Goal: Transaction & Acquisition: Purchase product/service

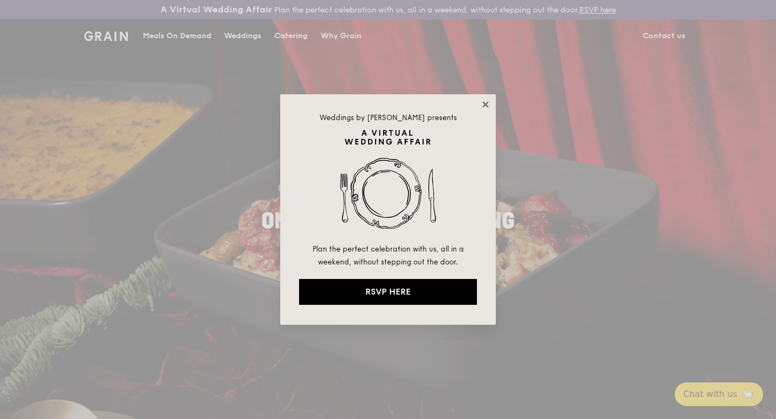
click at [483, 103] on icon at bounding box center [486, 105] width 10 height 10
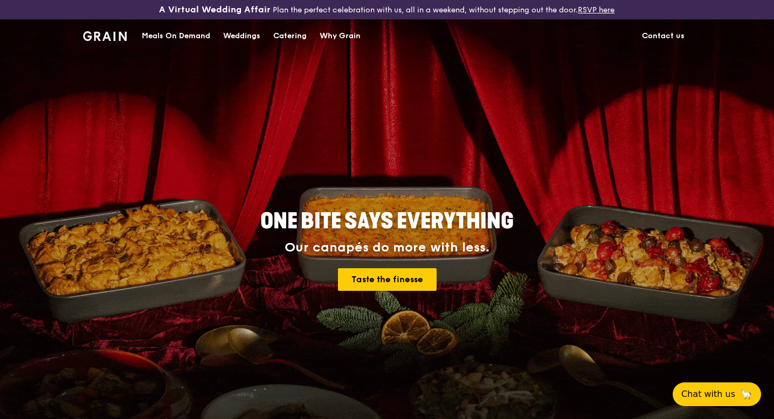
click at [186, 41] on div "Meals On Demand" at bounding box center [176, 36] width 68 height 32
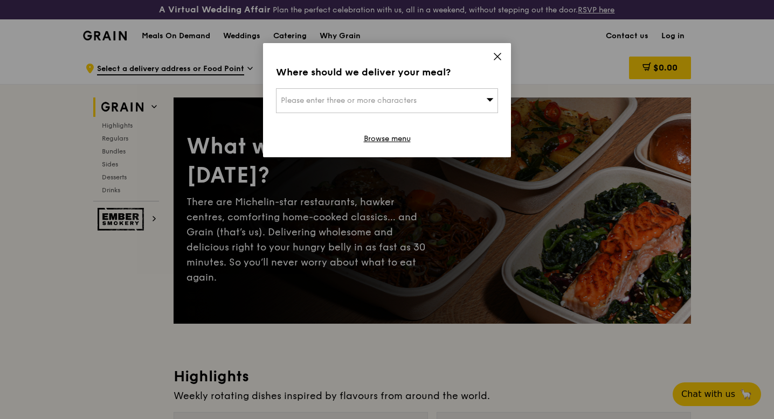
click at [364, 94] on div "Please enter three or more characters" at bounding box center [387, 100] width 222 height 25
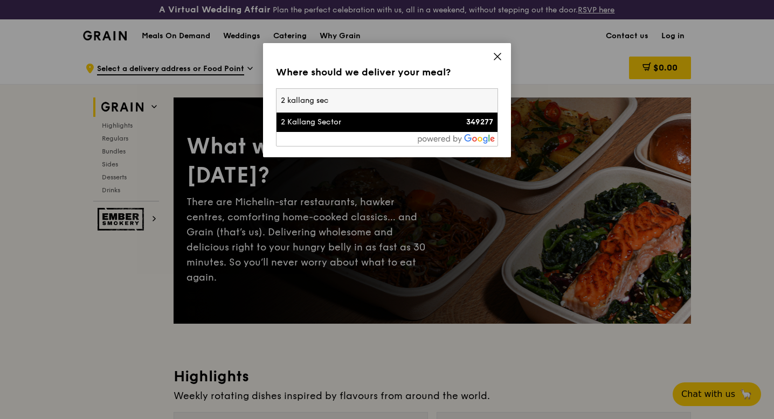
type input "2 kallang sec"
click at [355, 126] on div "2 Kallang Sector" at bounding box center [360, 122] width 159 height 11
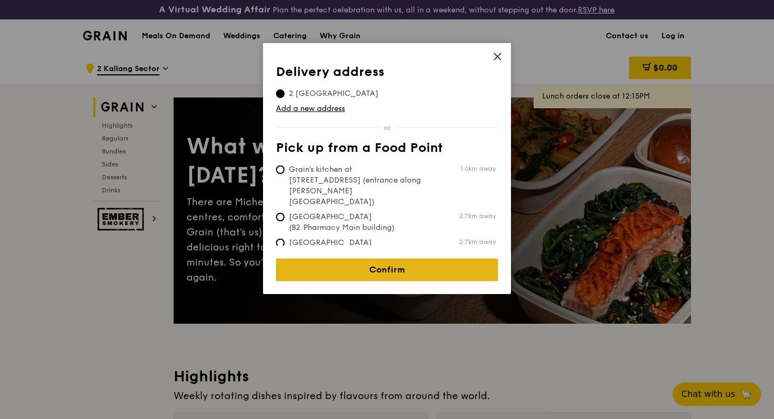
click at [356, 263] on link "Confirm" at bounding box center [387, 270] width 222 height 23
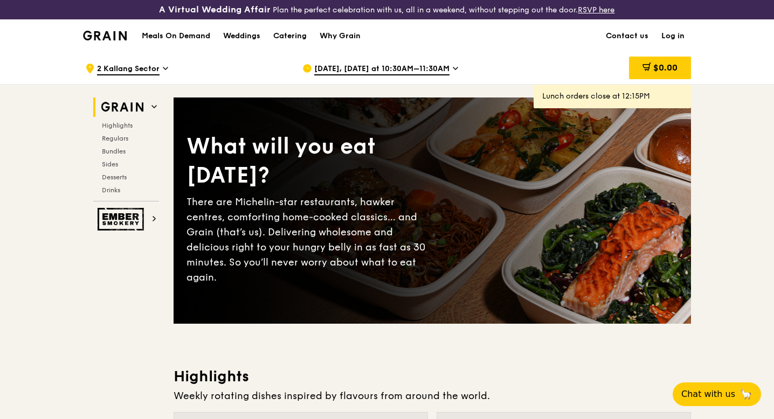
click at [387, 71] on span "[DATE], [DATE] at 10:30AM–11:30AM" at bounding box center [381, 70] width 135 height 12
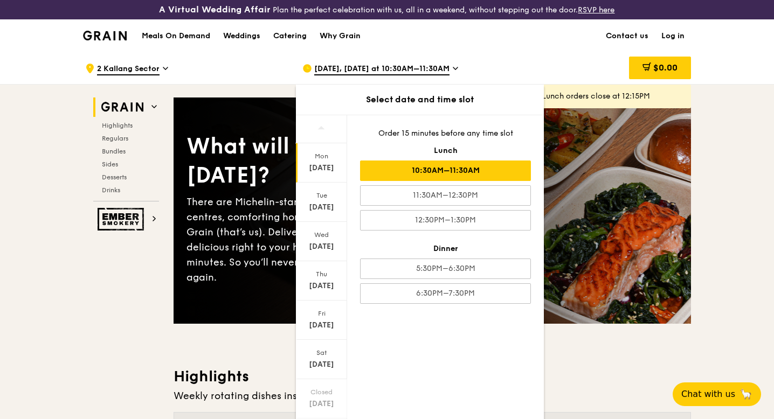
click at [400, 175] on div "10:30AM–11:30AM" at bounding box center [445, 171] width 171 height 20
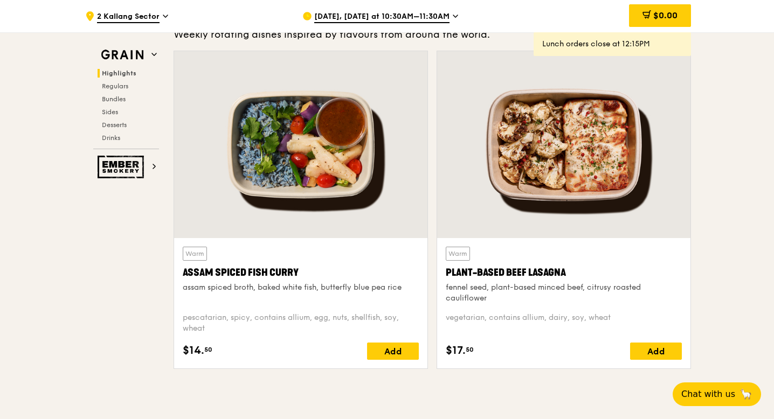
scroll to position [366, 0]
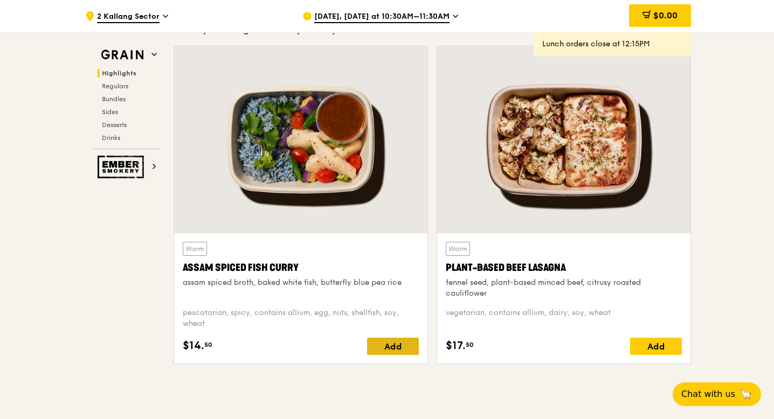
click at [400, 346] on div "Add" at bounding box center [393, 346] width 52 height 17
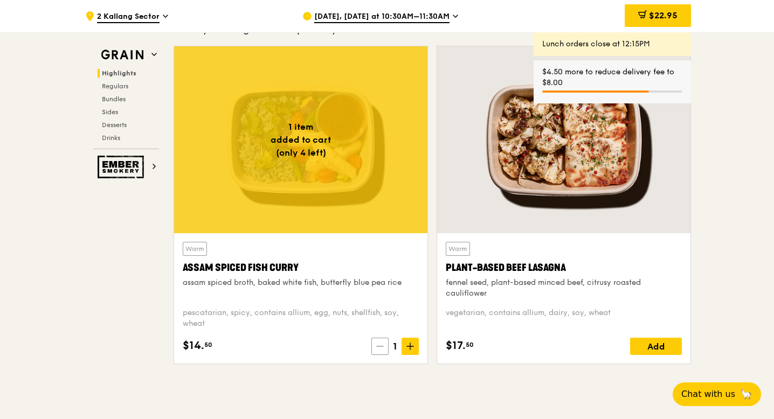
click at [372, 345] on span at bounding box center [379, 346] width 17 height 17
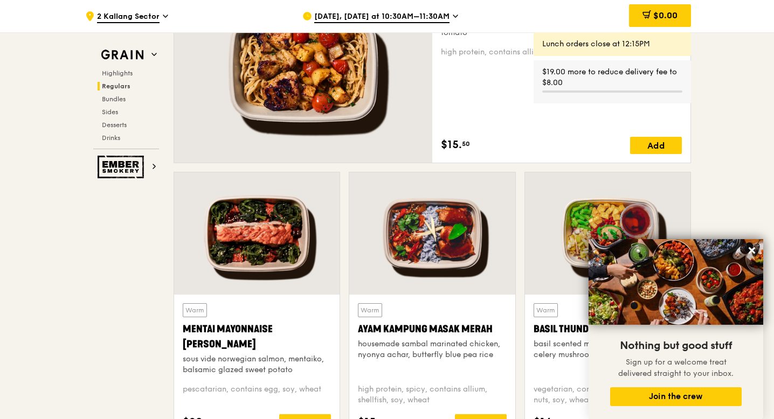
scroll to position [862, 0]
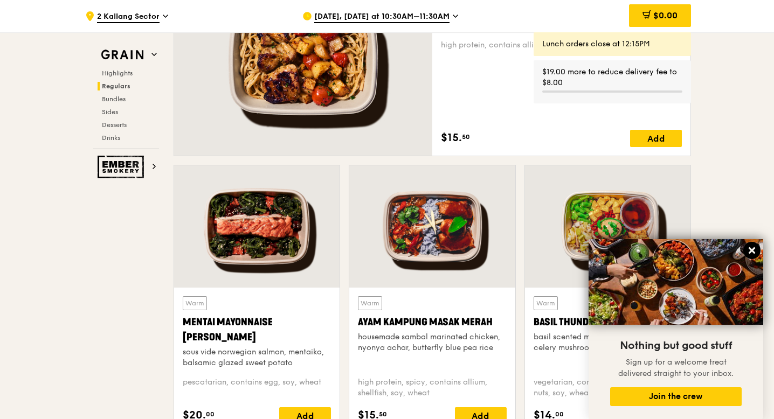
click at [751, 251] on icon at bounding box center [751, 250] width 6 height 6
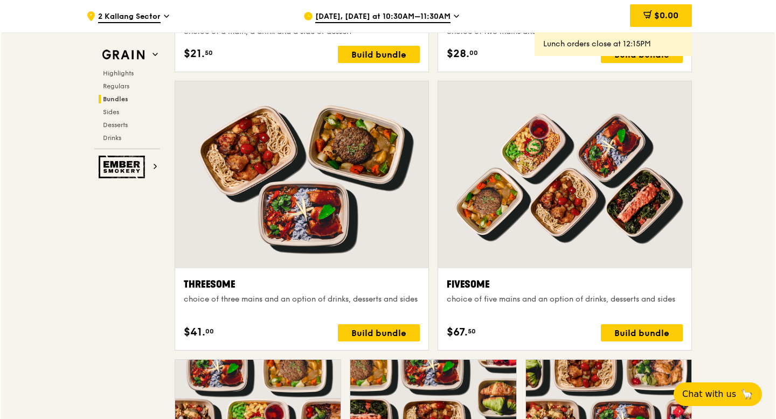
scroll to position [1857, 0]
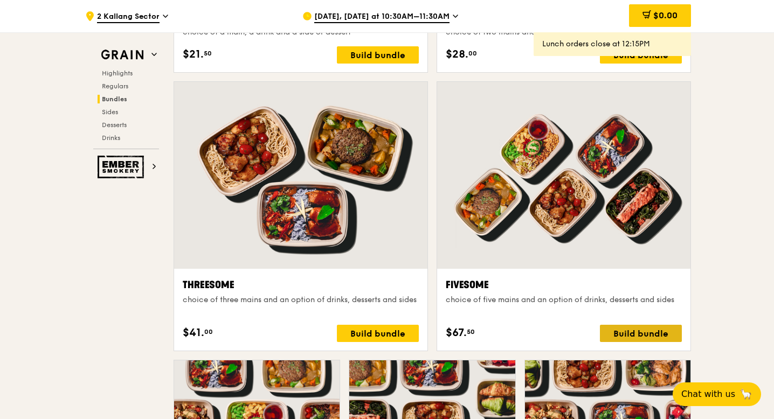
click at [662, 334] on div "Build bundle" at bounding box center [641, 333] width 82 height 17
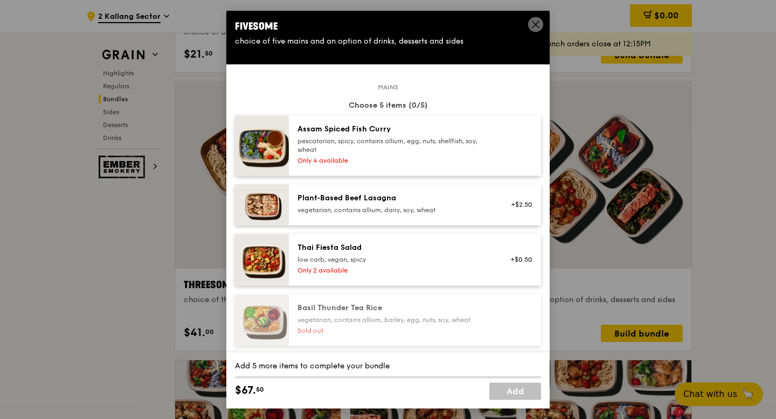
click at [420, 146] on div "pescatarian, spicy, contains allium, egg, nuts, shellfish, soy, wheat" at bounding box center [393, 145] width 193 height 17
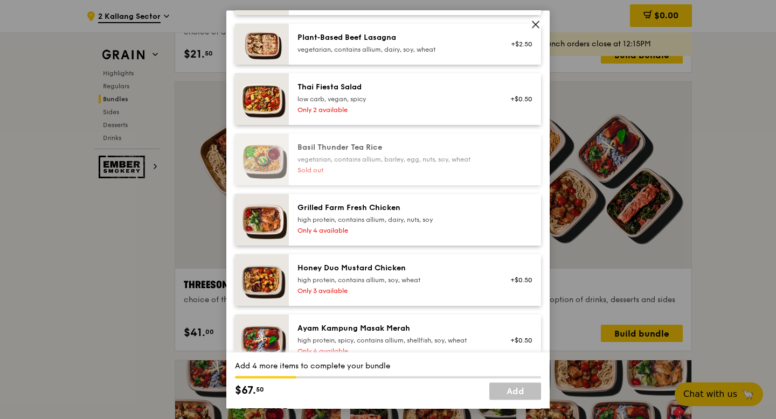
scroll to position [162, 0]
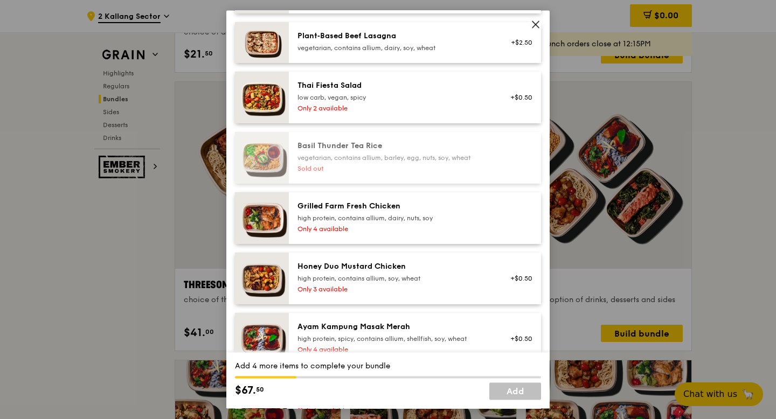
click at [420, 212] on div "Grilled Farm Fresh Chicken high protein, contains allium, dairy, nuts, soy" at bounding box center [393, 212] width 193 height 22
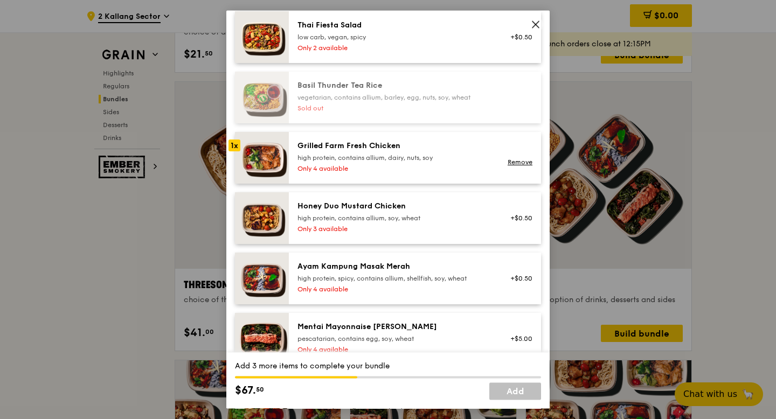
scroll to position [233, 0]
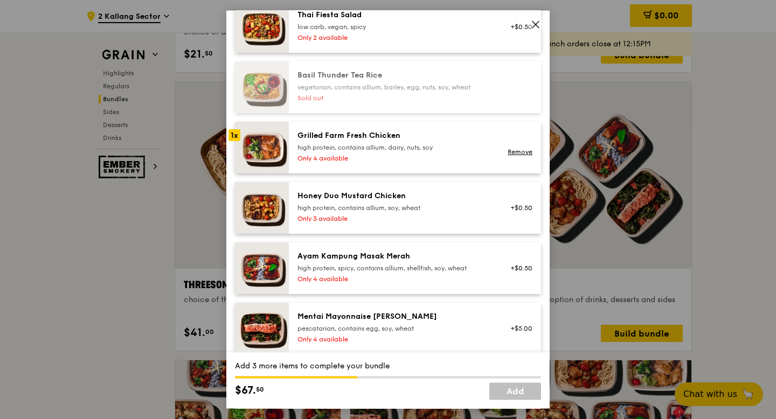
click at [420, 212] on div "high protein, contains allium, soy, wheat" at bounding box center [393, 208] width 193 height 9
click at [420, 269] on div "high protein, spicy, contains allium, shellfish, soy, wheat" at bounding box center [393, 268] width 193 height 9
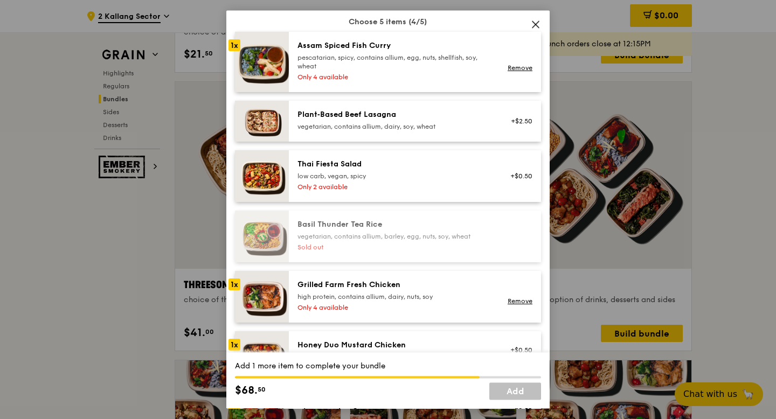
scroll to position [70, 0]
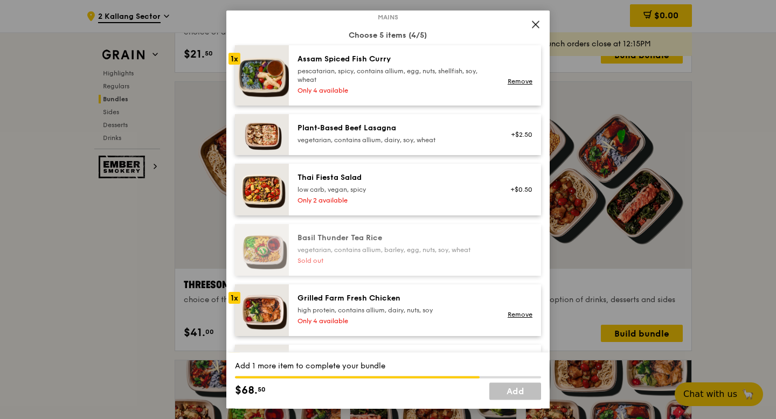
click at [423, 92] on div "Only 4 available" at bounding box center [393, 90] width 193 height 9
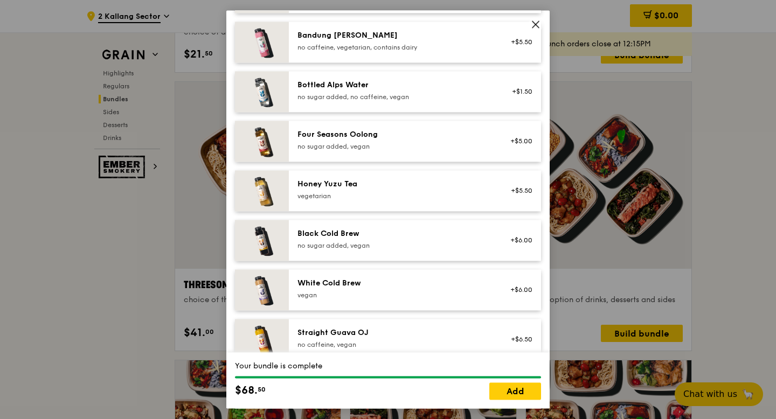
scroll to position [1374, 0]
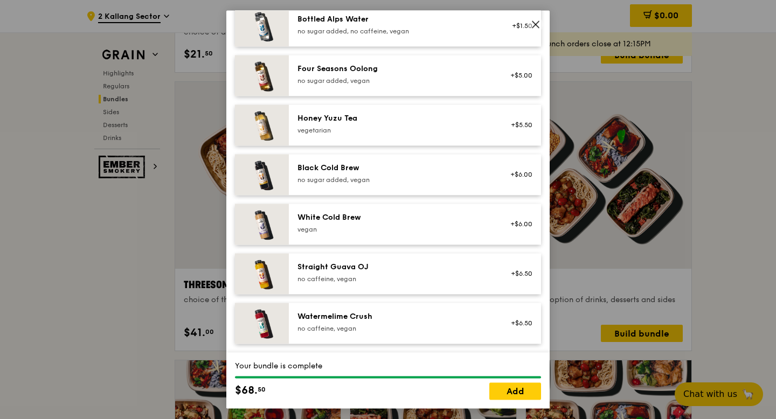
click at [419, 176] on div "no sugar added, vegan" at bounding box center [393, 180] width 193 height 9
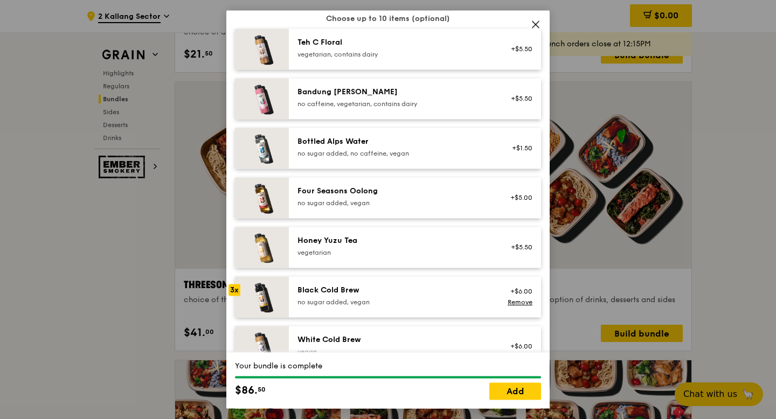
scroll to position [1247, 0]
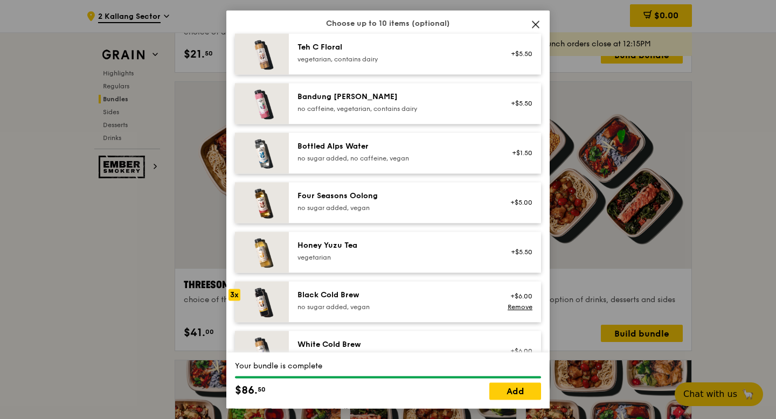
click at [411, 250] on div "Honey Yuzu Tea" at bounding box center [393, 245] width 193 height 11
click at [529, 394] on link "Add" at bounding box center [515, 391] width 52 height 17
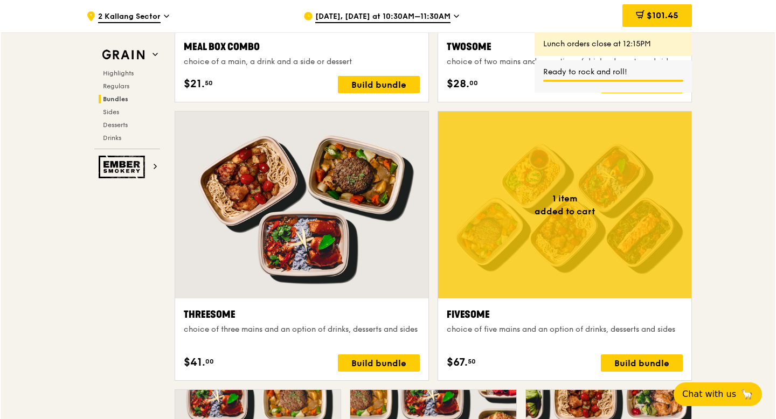
scroll to position [1835, 0]
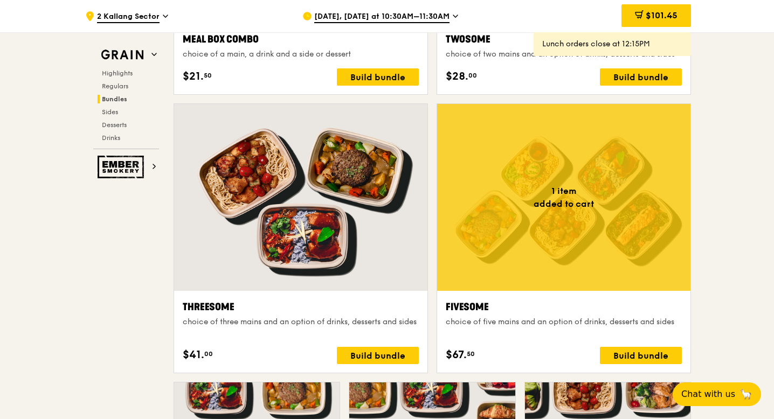
click at [388, 325] on div "choice of three mains and an option of drinks, desserts and sides" at bounding box center [301, 322] width 236 height 11
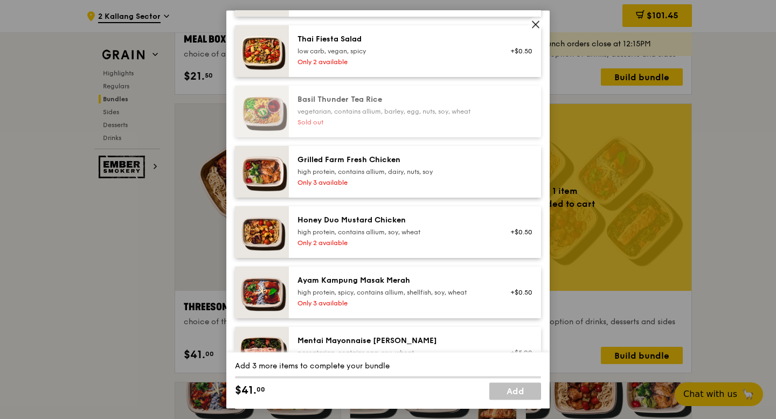
scroll to position [215, 0]
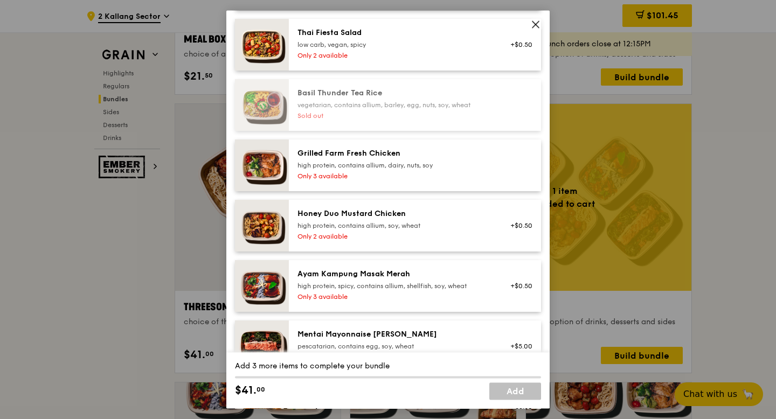
click at [437, 153] on div "Grilled Farm Fresh Chicken" at bounding box center [393, 153] width 193 height 11
click at [436, 227] on div "high protein, contains allium, soy, wheat" at bounding box center [393, 225] width 193 height 9
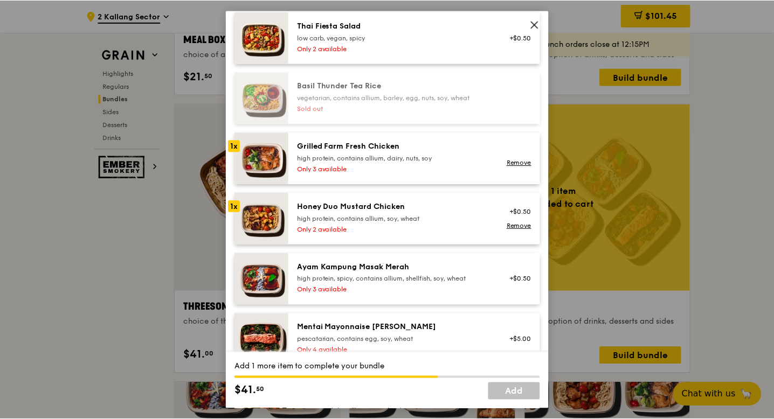
scroll to position [230, 0]
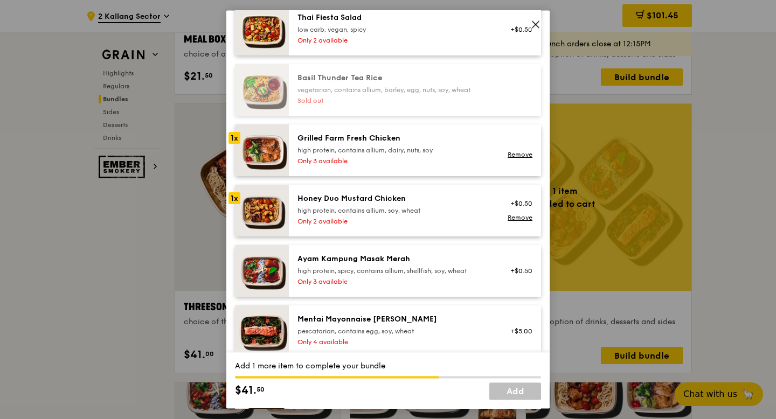
click at [435, 262] on div "Ayam Kampung Masak Merah" at bounding box center [393, 259] width 193 height 11
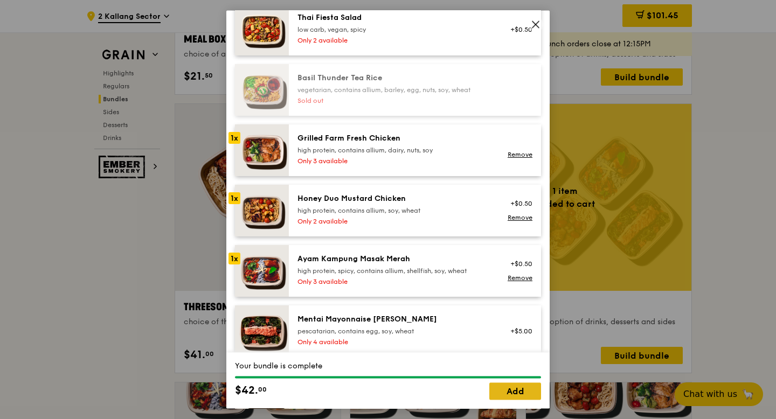
click at [524, 395] on link "Add" at bounding box center [515, 391] width 52 height 17
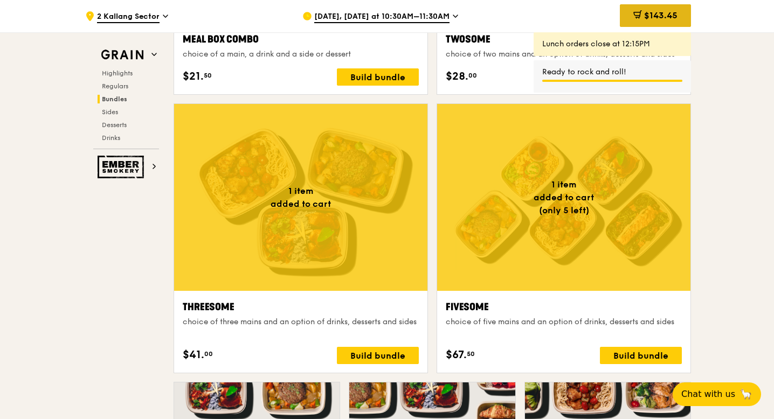
click at [660, 13] on span "$143.45" at bounding box center [660, 15] width 33 height 10
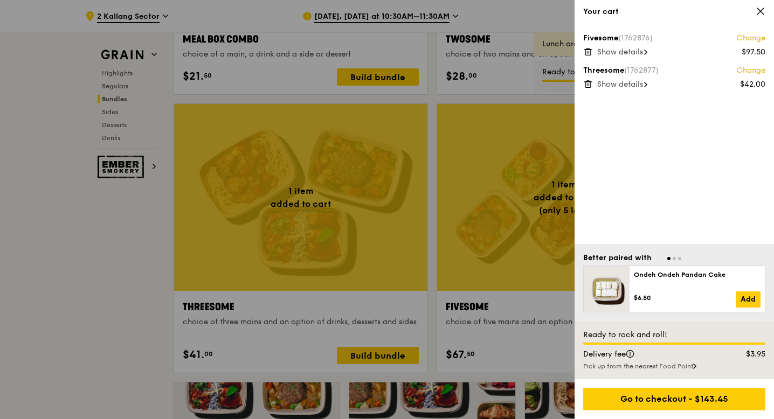
scroll to position [1834, 0]
click at [630, 87] on span "Show details" at bounding box center [620, 84] width 46 height 9
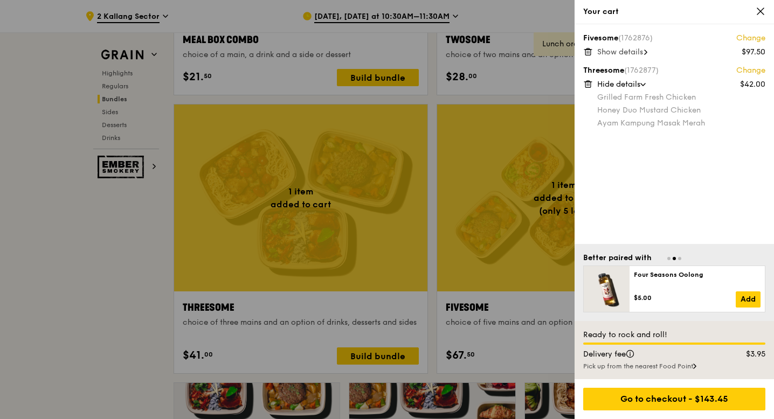
click at [740, 69] on link "Change" at bounding box center [750, 70] width 29 height 11
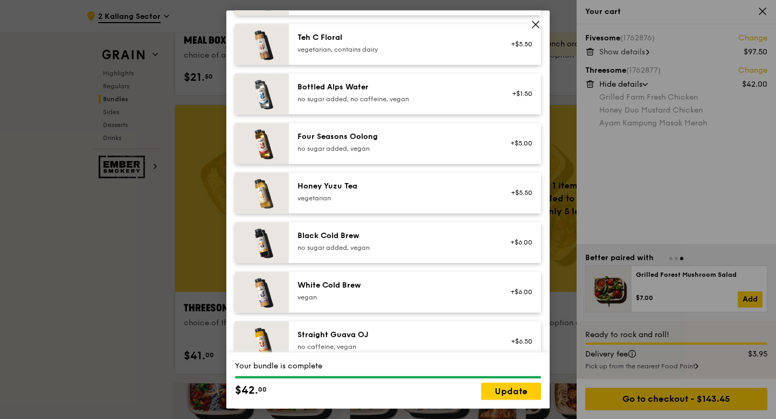
scroll to position [1294, 0]
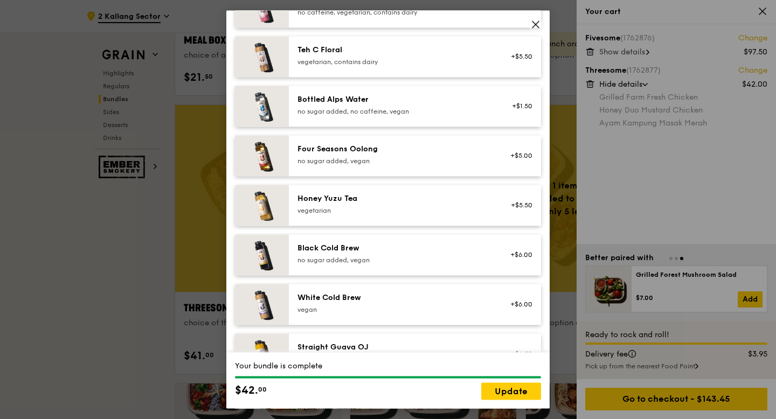
click at [393, 209] on div "vegetarian" at bounding box center [393, 210] width 193 height 9
click at [401, 242] on div "Black Cold Brew no sugar added, vegan +$6.00" at bounding box center [415, 254] width 252 height 41
click at [401, 242] on div "Black Cold Brew no sugar added, vegan +$6.00 Remove" at bounding box center [415, 254] width 252 height 41
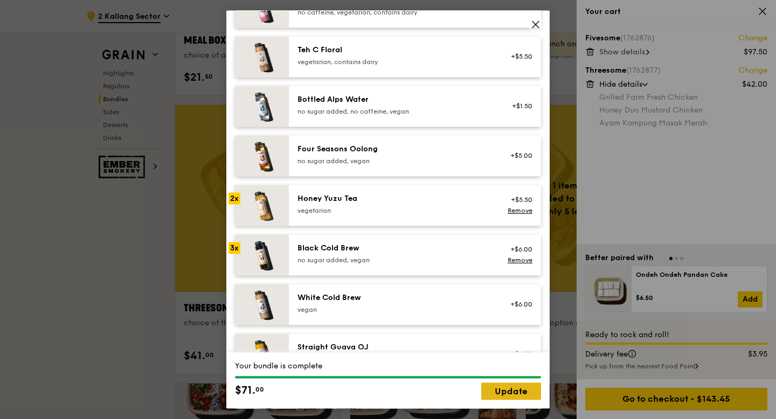
click at [518, 396] on link "Update" at bounding box center [511, 391] width 60 height 17
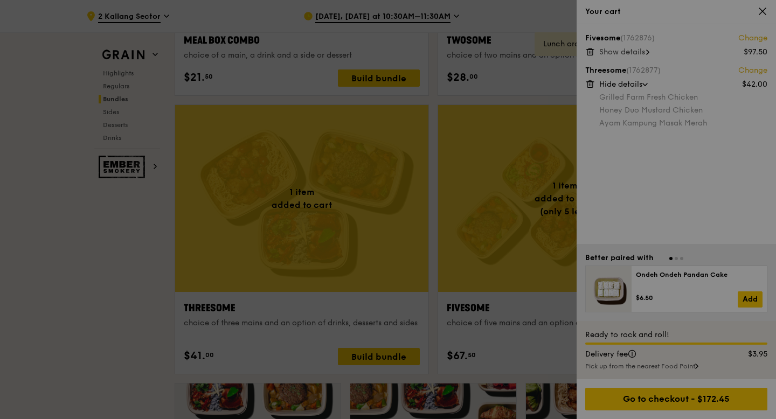
scroll to position [1834, 0]
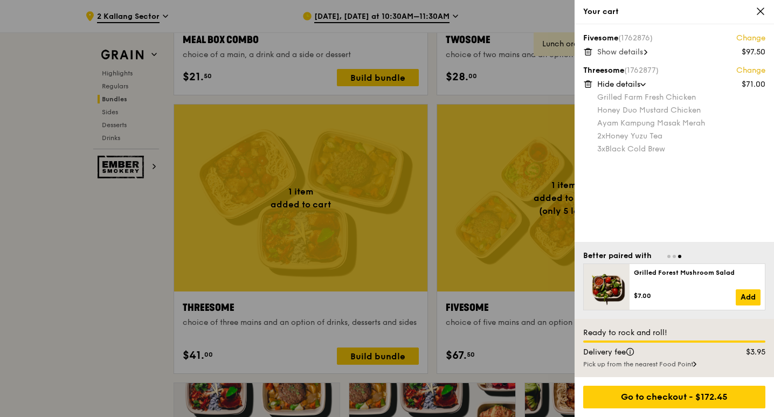
click at [753, 71] on link "Change" at bounding box center [750, 70] width 29 height 11
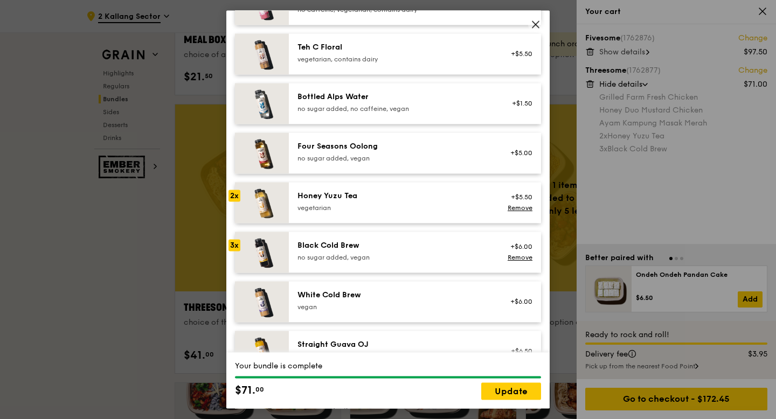
scroll to position [1302, 0]
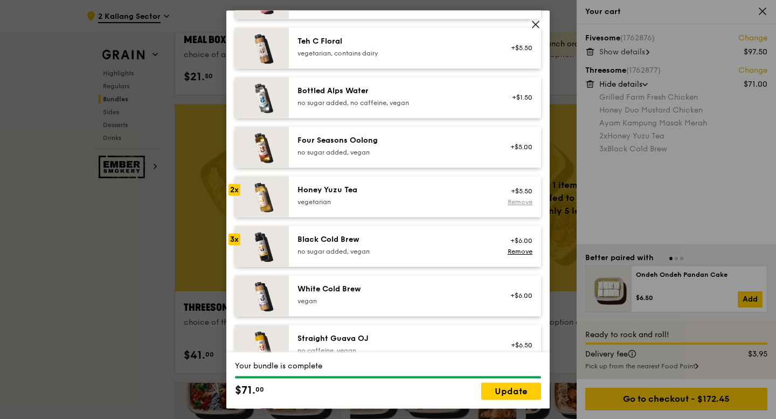
click at [525, 201] on link "Remove" at bounding box center [520, 202] width 25 height 8
click at [525, 252] on link "Remove" at bounding box center [520, 252] width 25 height 8
click at [512, 389] on link "Update" at bounding box center [511, 391] width 60 height 17
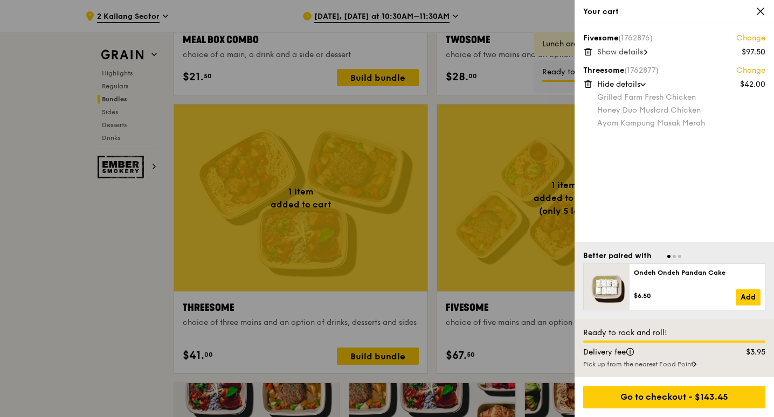
click at [755, 36] on link "Change" at bounding box center [750, 38] width 29 height 11
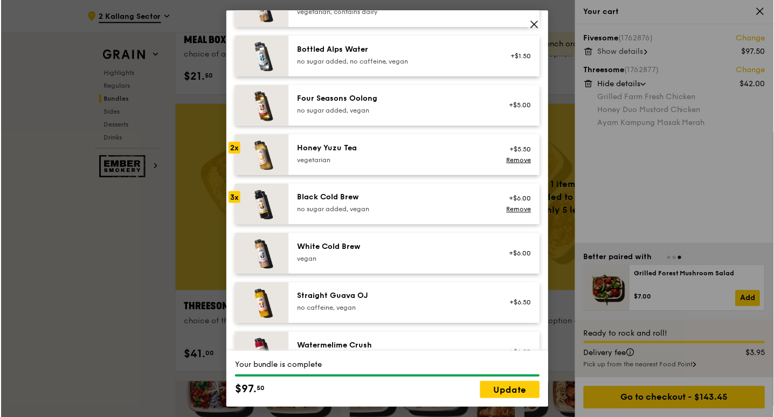
scroll to position [1332, 0]
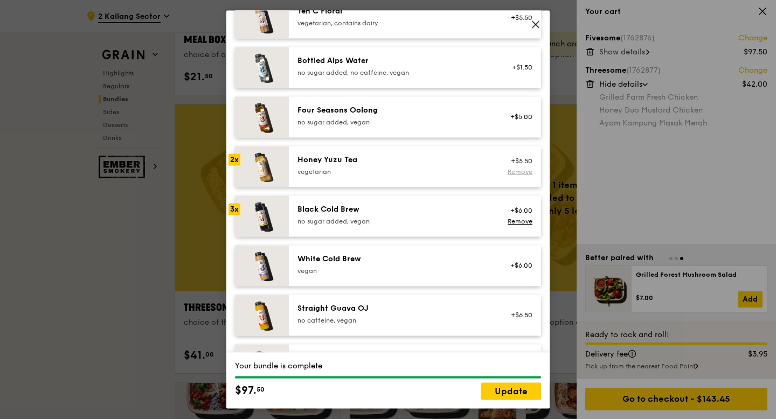
click at [515, 175] on link "Remove" at bounding box center [520, 172] width 25 height 8
click at [523, 220] on link "Remove" at bounding box center [520, 222] width 25 height 8
click at [522, 390] on link "Update" at bounding box center [511, 391] width 60 height 17
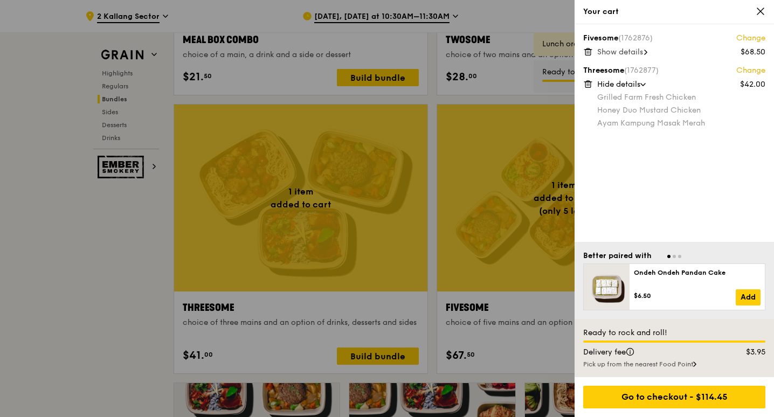
click at [98, 304] on div at bounding box center [387, 208] width 774 height 417
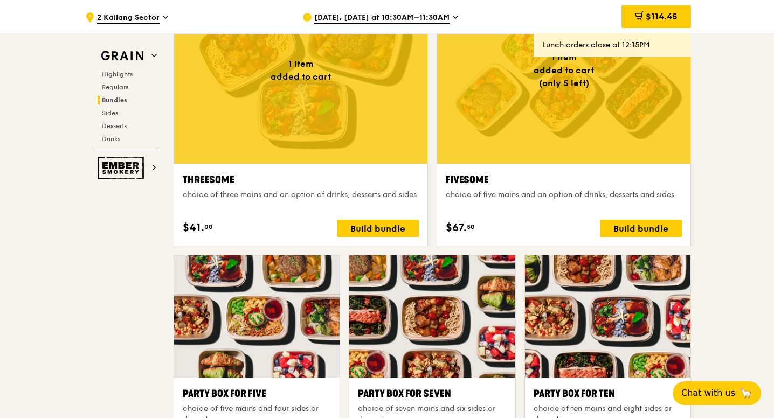
scroll to position [1960, 0]
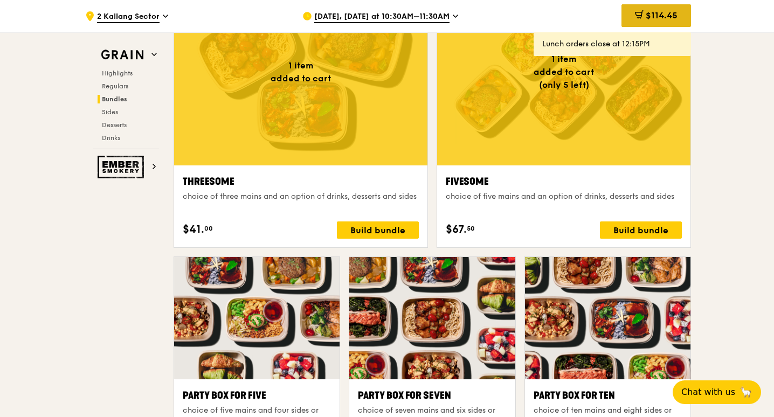
click at [670, 18] on span "$114.45" at bounding box center [662, 15] width 32 height 10
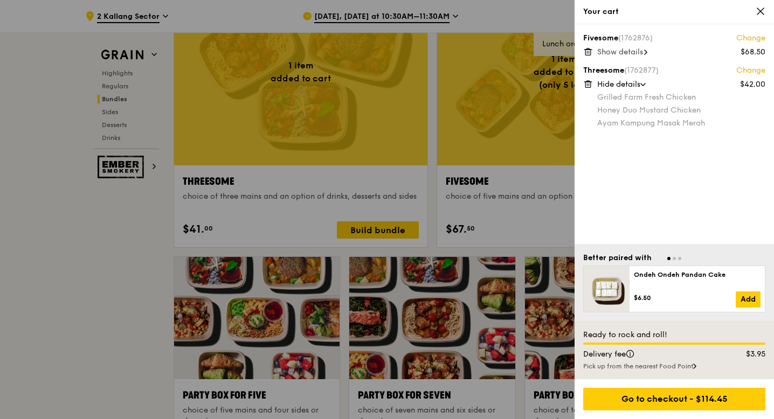
scroll to position [1960, 0]
click at [638, 49] on span "Show details" at bounding box center [620, 51] width 46 height 9
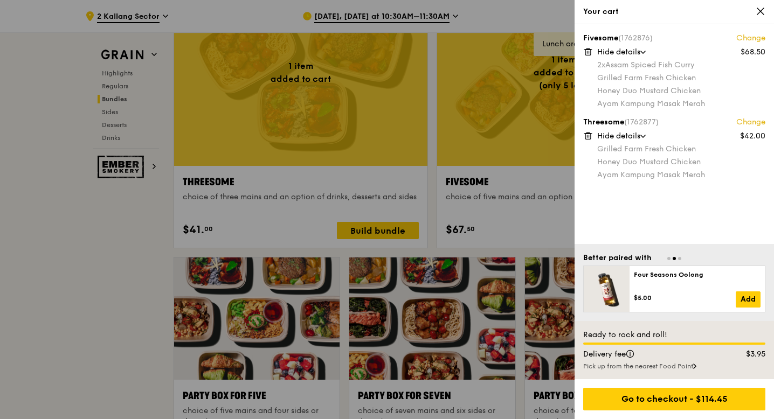
click at [755, 38] on link "Change" at bounding box center [750, 38] width 29 height 11
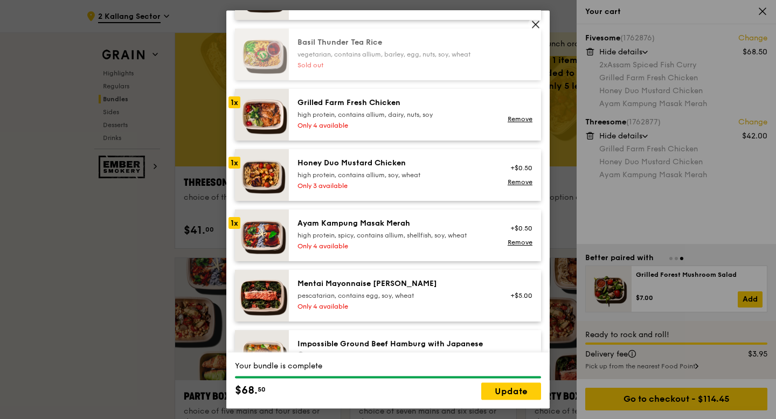
scroll to position [263, 0]
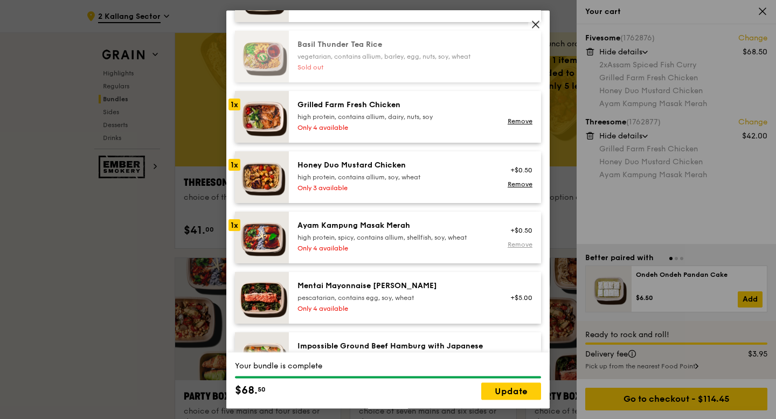
click at [520, 244] on link "Remove" at bounding box center [520, 245] width 25 height 8
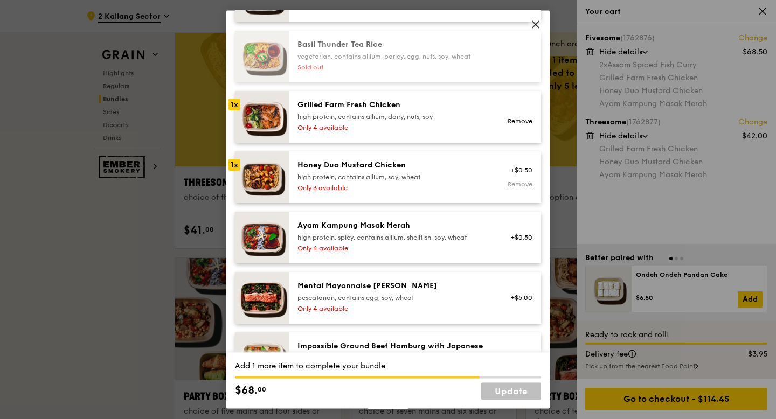
click at [523, 184] on link "Remove" at bounding box center [520, 185] width 25 height 8
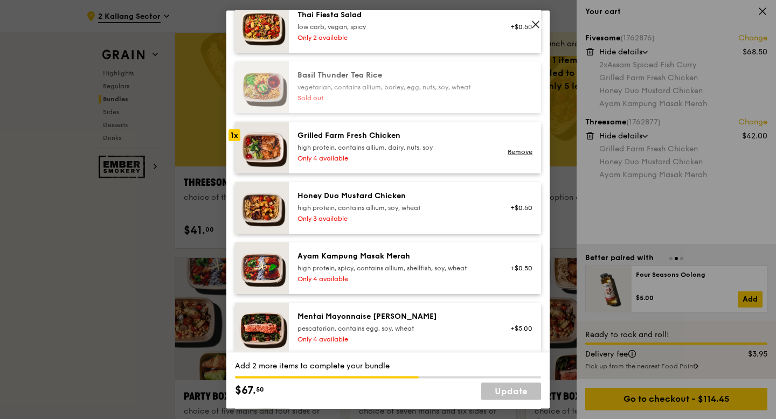
scroll to position [232, 0]
click at [503, 147] on div "Remove" at bounding box center [517, 148] width 41 height 34
click at [518, 151] on link "Remove" at bounding box center [520, 153] width 25 height 8
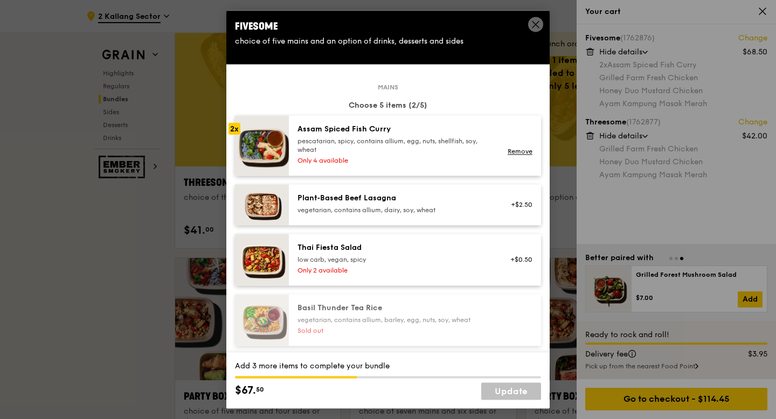
scroll to position [66, 0]
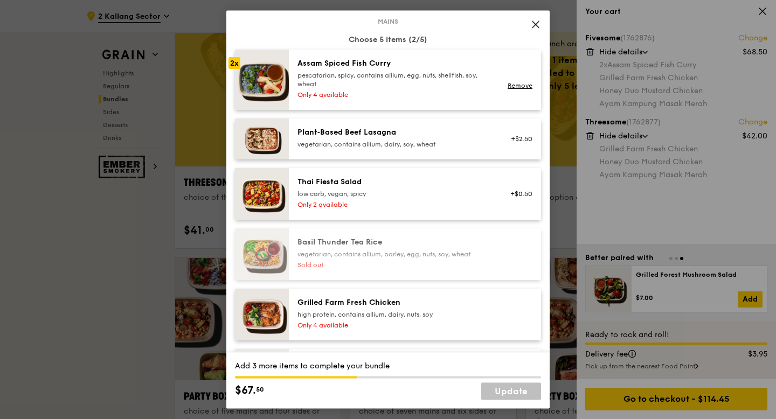
click at [463, 94] on div "Only 4 available" at bounding box center [393, 95] width 193 height 9
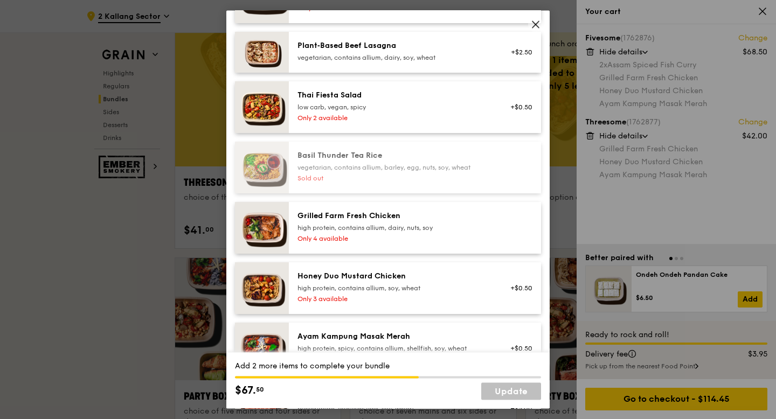
scroll to position [154, 0]
click at [439, 224] on div "high protein, contains allium, dairy, nuts, soy" at bounding box center [393, 227] width 193 height 9
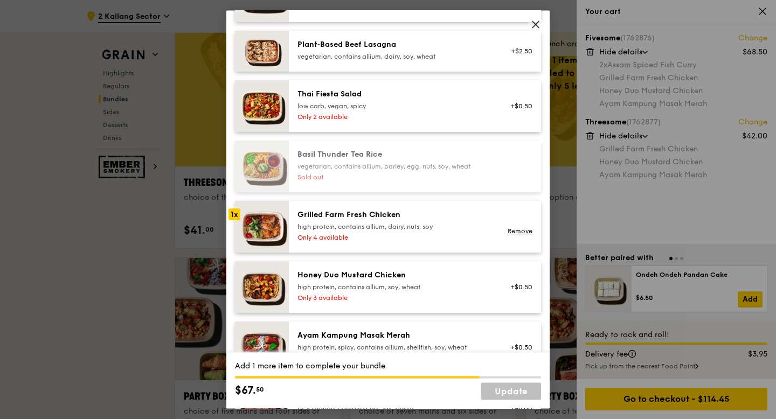
click at [439, 224] on div "high protein, contains allium, dairy, nuts, soy" at bounding box center [393, 227] width 193 height 9
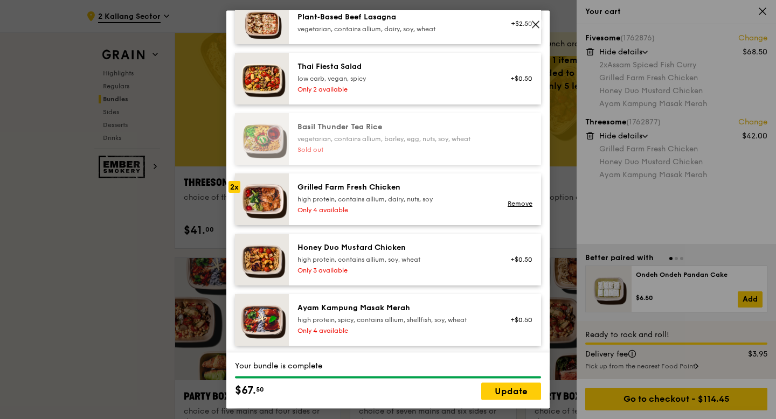
scroll to position [190, 0]
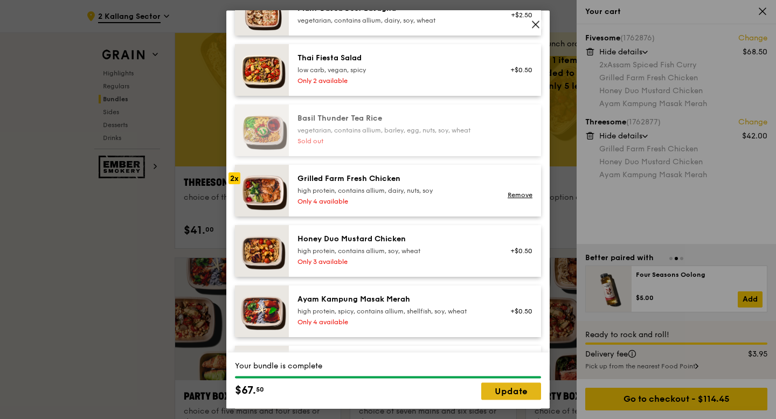
click at [516, 389] on link "Update" at bounding box center [511, 391] width 60 height 17
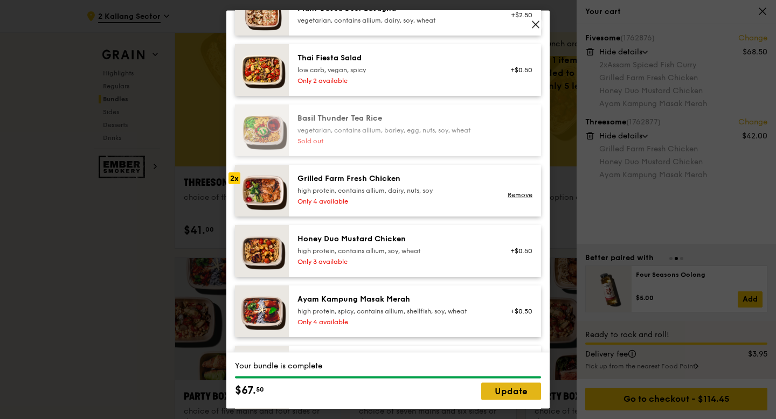
scroll to position [1960, 0]
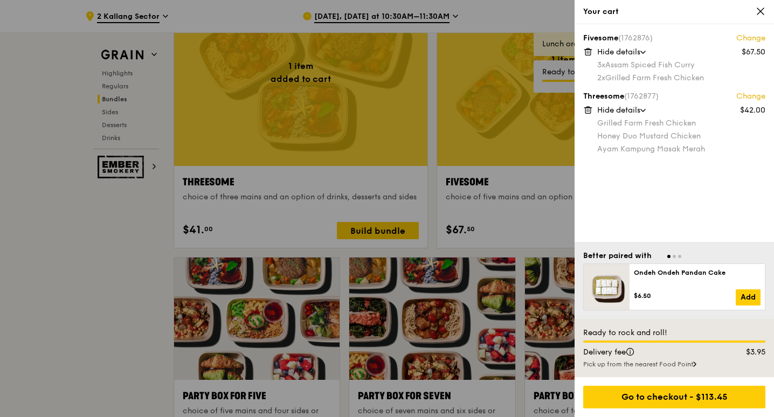
click at [749, 39] on link "Change" at bounding box center [750, 38] width 29 height 11
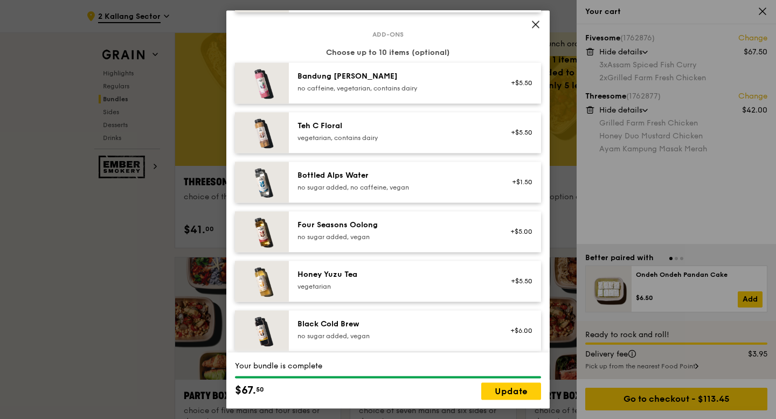
scroll to position [1374, 0]
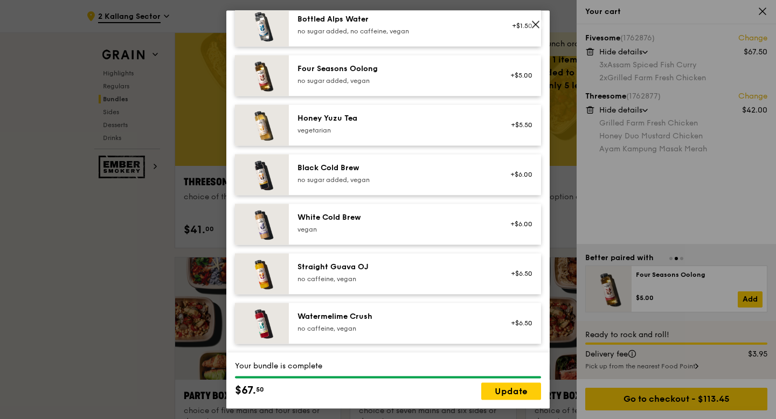
click at [399, 168] on div "Black Cold Brew" at bounding box center [393, 168] width 193 height 11
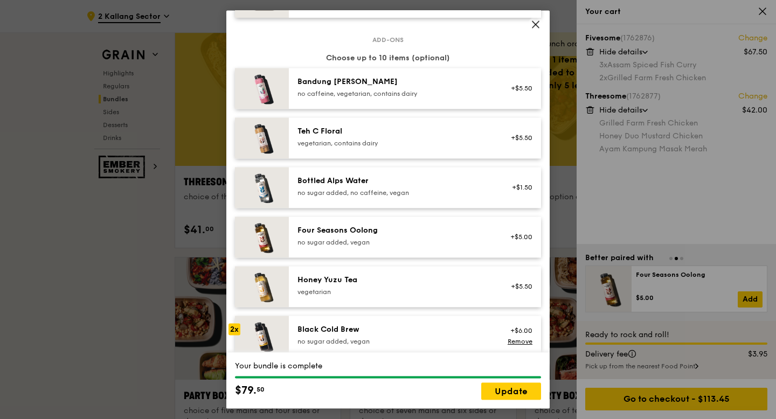
scroll to position [1212, 0]
click at [395, 241] on div "no sugar added, vegan" at bounding box center [393, 243] width 193 height 9
click at [525, 242] on link "Remove" at bounding box center [520, 243] width 25 height 8
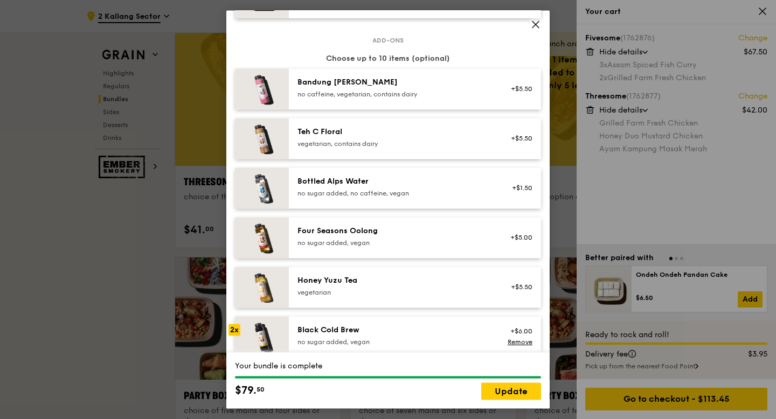
click at [515, 289] on div "+$5.50" at bounding box center [518, 287] width 29 height 9
click at [515, 289] on link "Remove" at bounding box center [520, 293] width 25 height 8
click at [515, 286] on div "+$5.50" at bounding box center [518, 281] width 29 height 9
click at [465, 299] on div "Honey Yuzu Tea vegetarian +$5.50 Remove" at bounding box center [415, 287] width 252 height 41
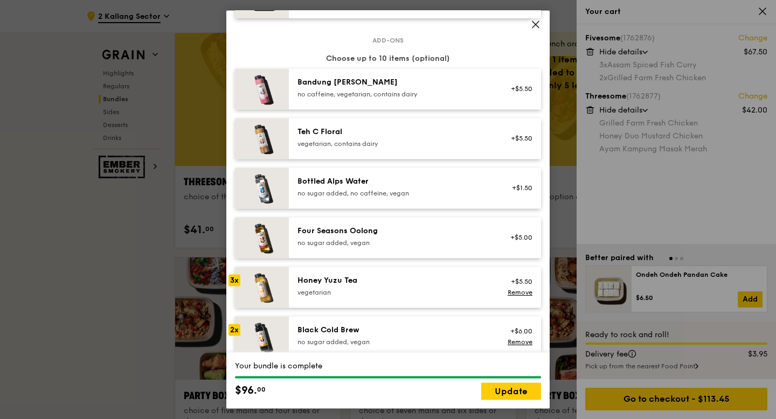
scroll to position [1274, 0]
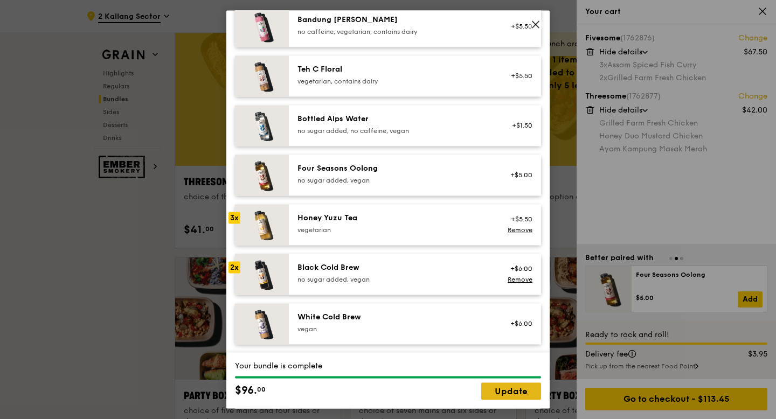
click at [526, 394] on link "Update" at bounding box center [511, 391] width 60 height 17
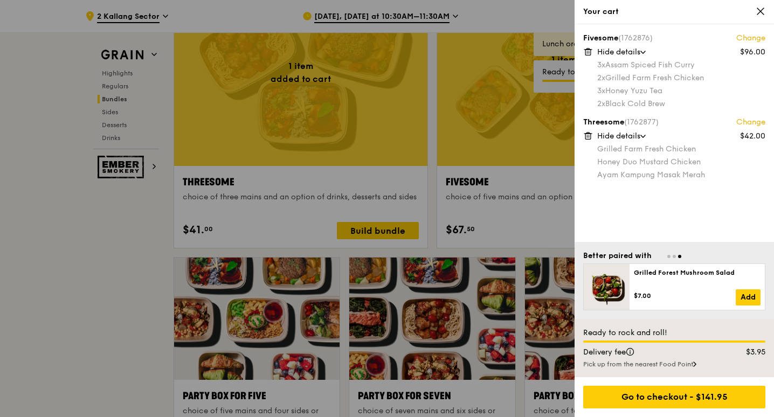
click at [754, 123] on link "Change" at bounding box center [750, 122] width 29 height 11
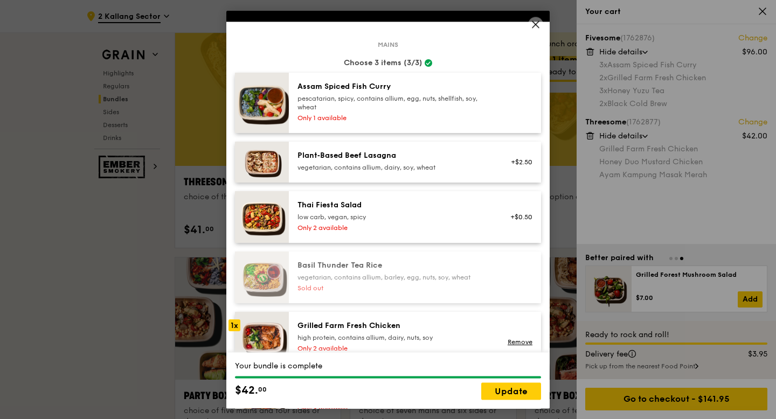
scroll to position [48, 0]
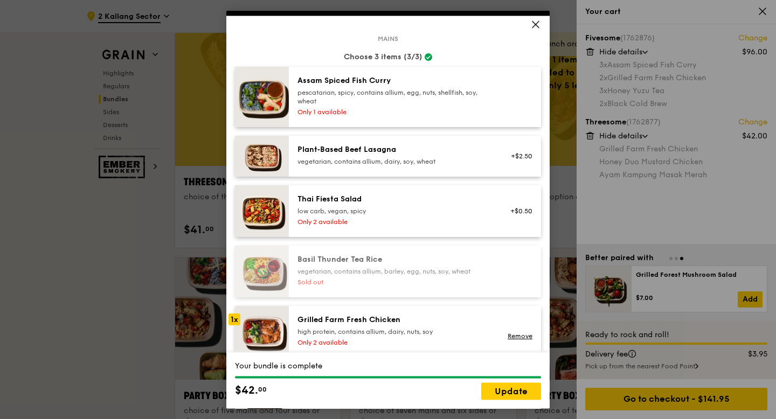
click at [454, 110] on div "Only 1 available" at bounding box center [393, 112] width 193 height 9
click at [421, 107] on div "Assam Spiced Fish [PERSON_NAME] pescatarian, spicy, contains allium, egg, nuts,…" at bounding box center [394, 96] width 206 height 43
click at [332, 104] on div "pescatarian, spicy, contains allium, egg, nuts, shellfish, soy, wheat" at bounding box center [393, 96] width 193 height 17
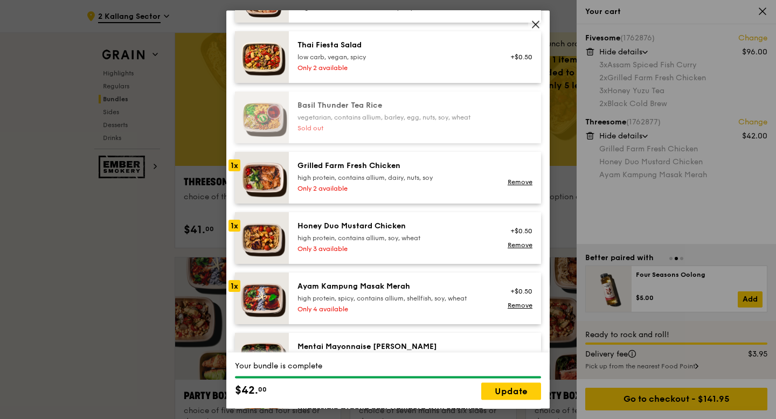
scroll to position [237, 0]
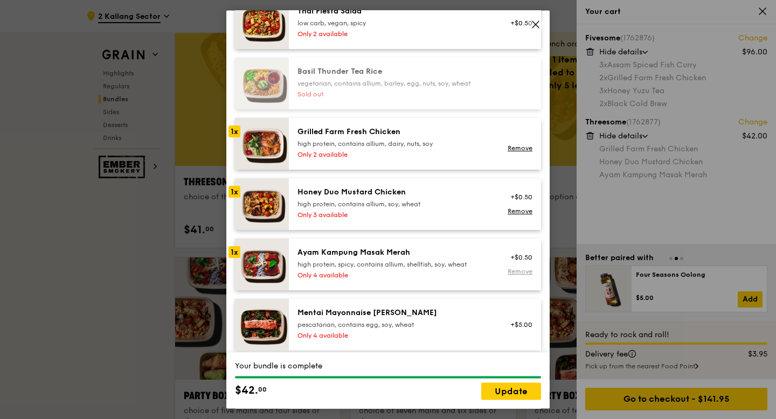
click at [522, 270] on link "Remove" at bounding box center [520, 272] width 25 height 8
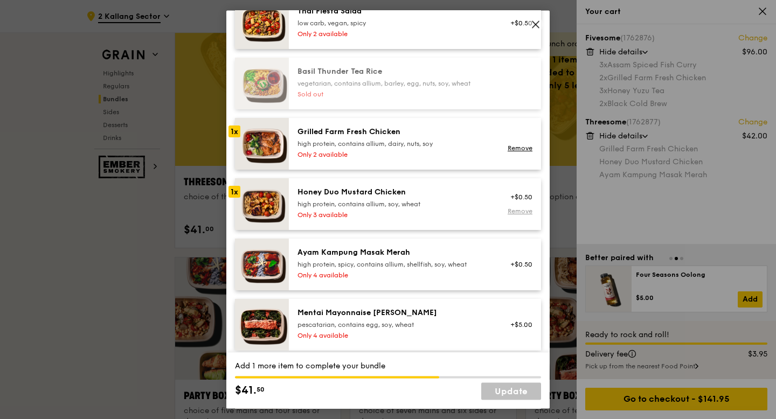
click at [518, 212] on link "Remove" at bounding box center [520, 212] width 25 height 8
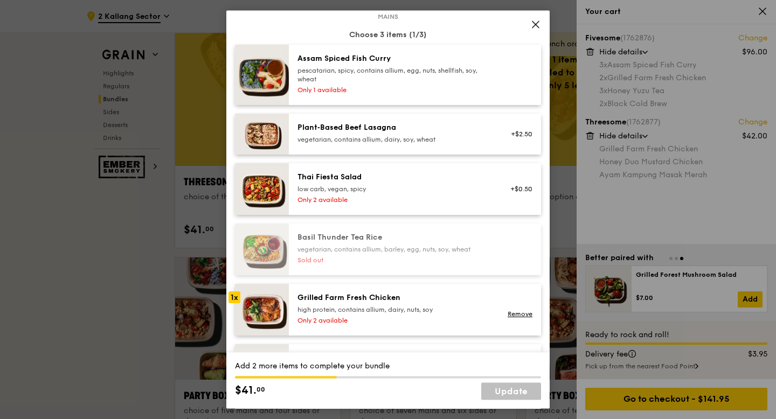
scroll to position [68, 0]
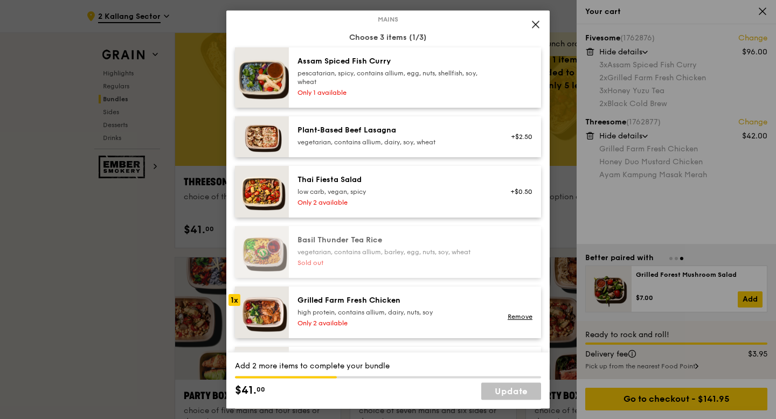
click at [464, 91] on div "Only 1 available" at bounding box center [393, 92] width 193 height 9
click at [460, 311] on div "high protein, contains allium, dairy, nuts, soy" at bounding box center [393, 312] width 193 height 9
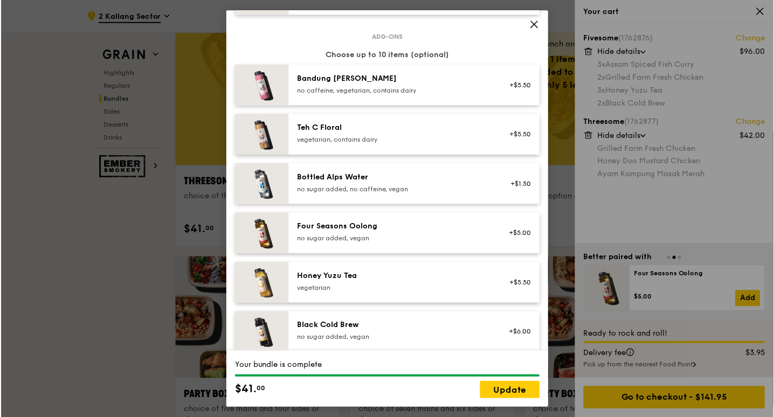
scroll to position [1301, 0]
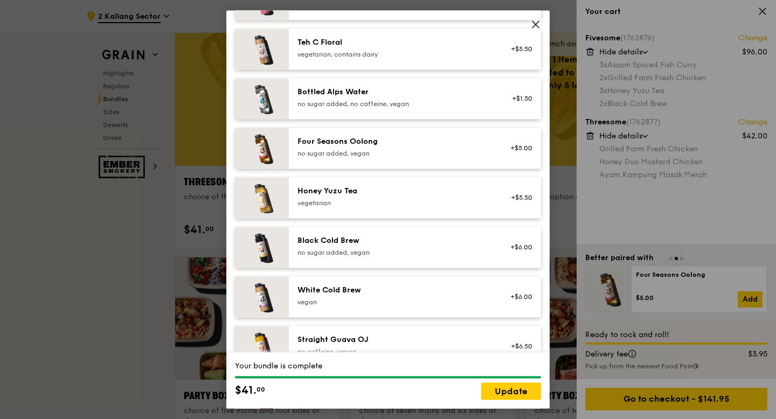
click at [443, 204] on div "vegetarian" at bounding box center [393, 203] width 193 height 9
click at [422, 255] on div "no sugar added, vegan" at bounding box center [393, 252] width 193 height 9
click at [422, 248] on div "no sugar added, vegan" at bounding box center [393, 252] width 193 height 9
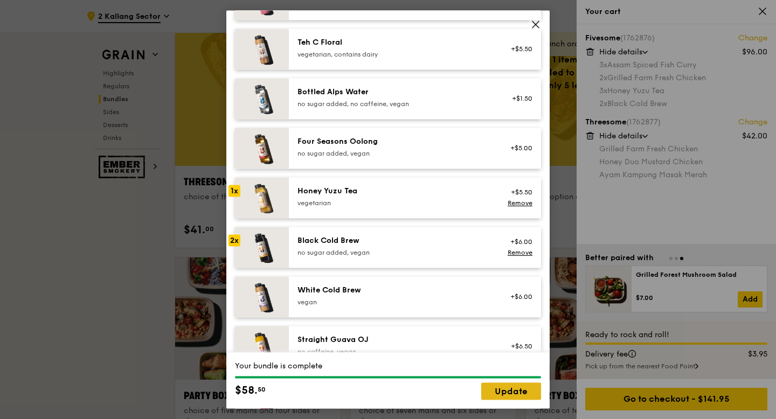
click at [510, 395] on link "Update" at bounding box center [511, 391] width 60 height 17
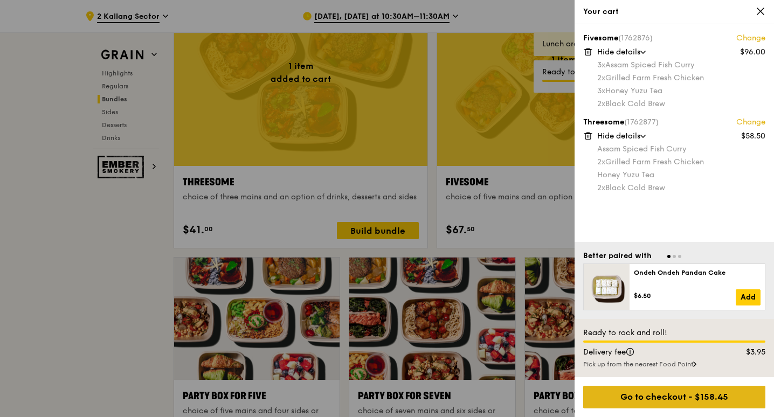
click at [720, 396] on div "Go to checkout - $158.45" at bounding box center [674, 397] width 182 height 23
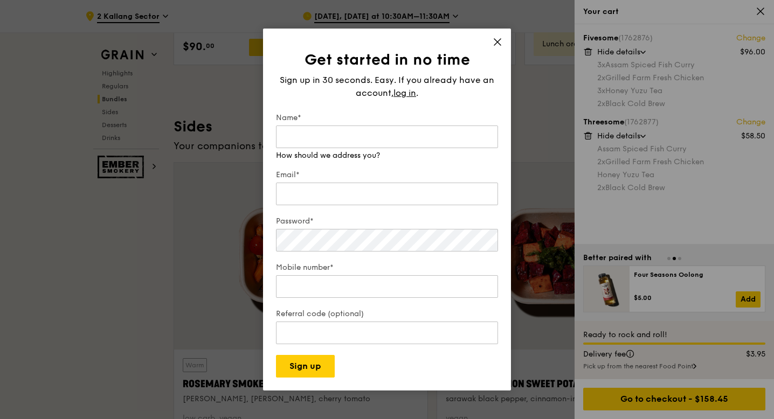
scroll to position [2358, 0]
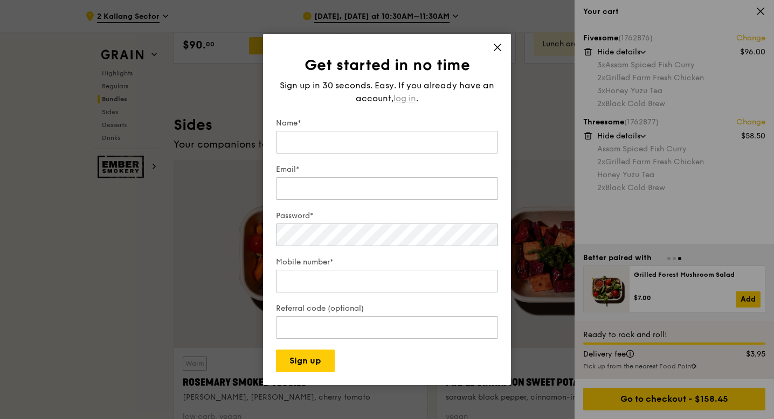
click at [410, 93] on span "log in" at bounding box center [404, 98] width 23 height 13
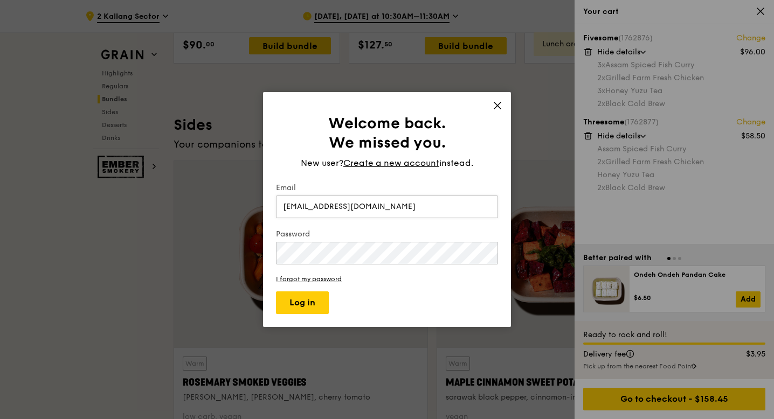
type input "[EMAIL_ADDRESS][DOMAIN_NAME]"
click at [311, 302] on button "Log in" at bounding box center [302, 302] width 53 height 23
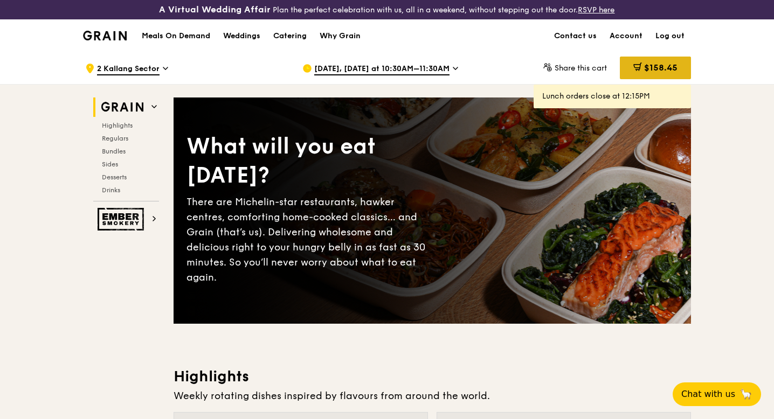
click at [669, 71] on span "$158.45" at bounding box center [660, 68] width 33 height 10
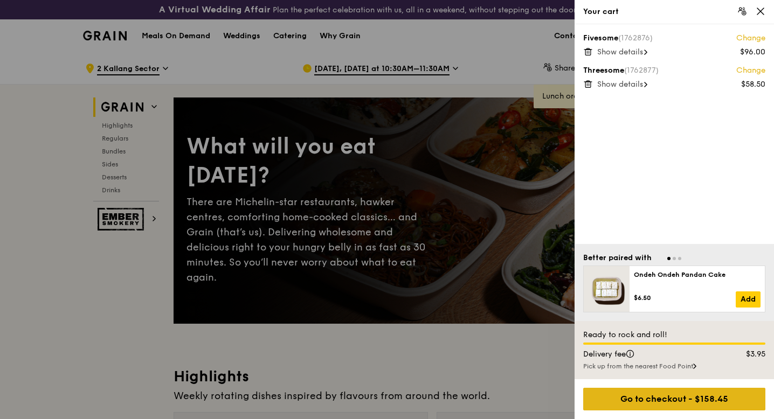
click at [689, 401] on div "Go to checkout - $158.45" at bounding box center [674, 399] width 182 height 23
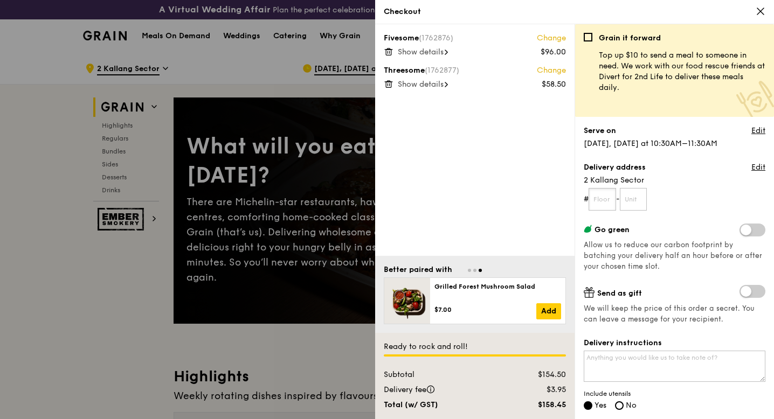
click at [606, 198] on input "text" at bounding box center [601, 199] width 27 height 23
type input "01"
click at [642, 200] on input "text" at bounding box center [633, 199] width 27 height 23
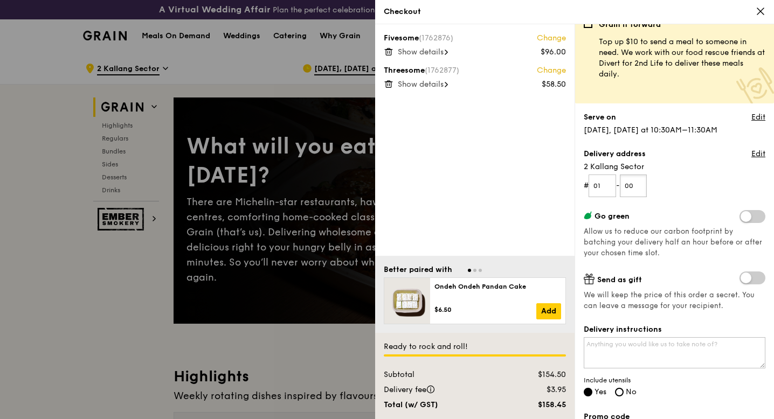
scroll to position [17, 0]
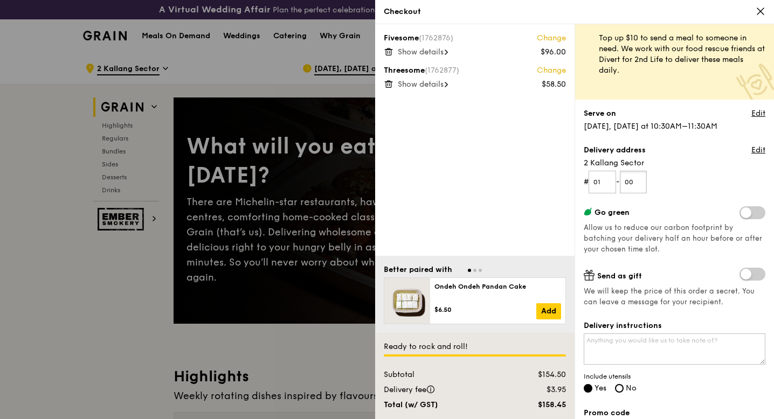
type input "00"
click at [750, 208] on span at bounding box center [752, 212] width 26 height 13
click at [741, 214] on input "checkbox" at bounding box center [741, 214] width 0 height 0
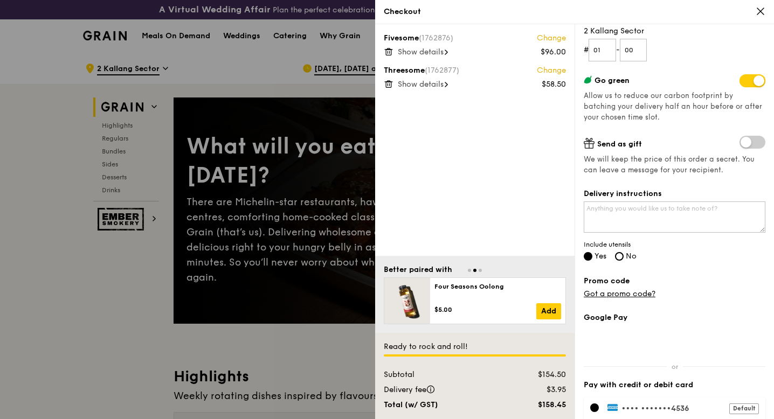
scroll to position [164, 0]
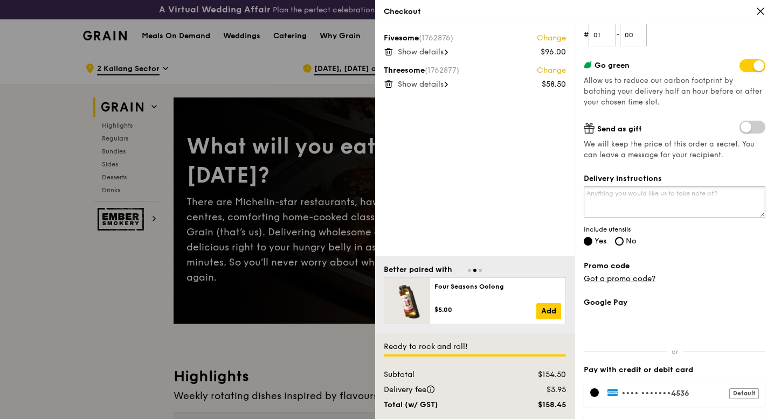
click at [663, 207] on textarea "Delivery instructions" at bounding box center [675, 201] width 182 height 31
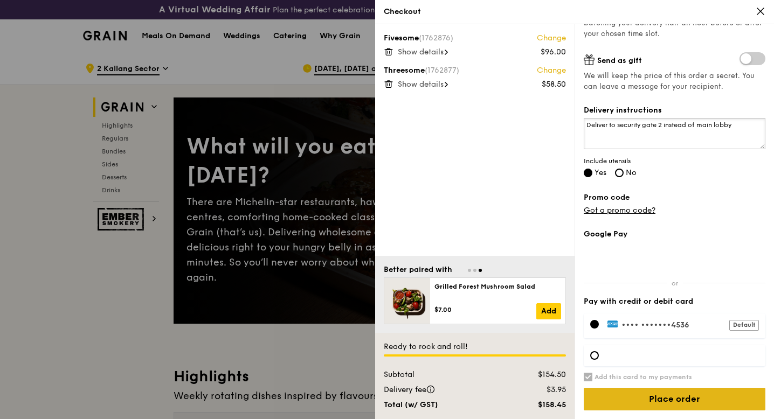
type textarea "Deliver to security gate 2 instead of main lobby"
click at [663, 401] on input "Place order" at bounding box center [675, 399] width 182 height 23
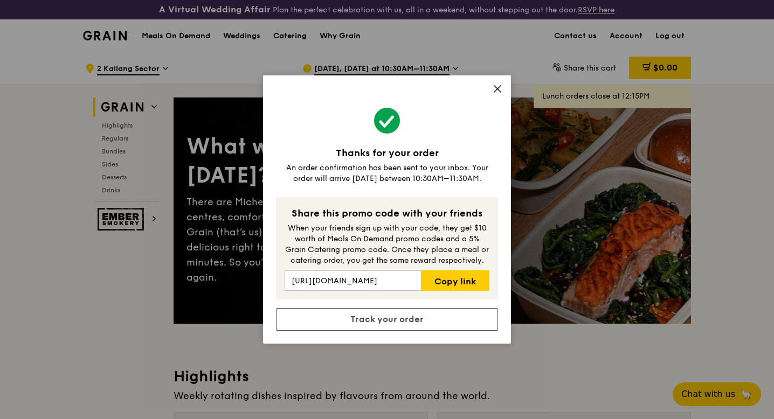
click at [496, 85] on icon at bounding box center [497, 89] width 10 height 10
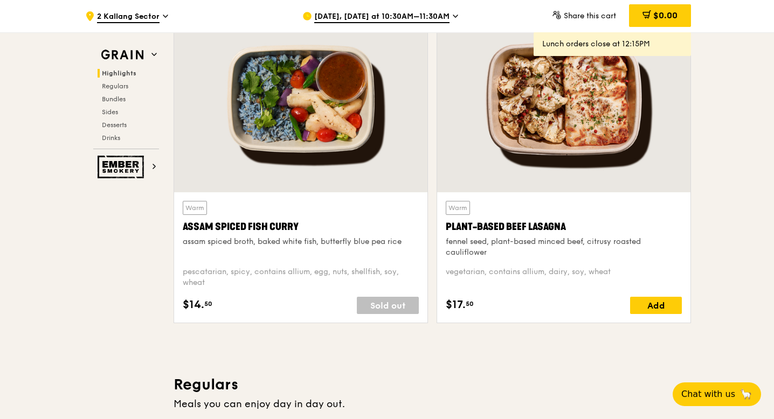
scroll to position [0, 0]
